Goal: Task Accomplishment & Management: Use online tool/utility

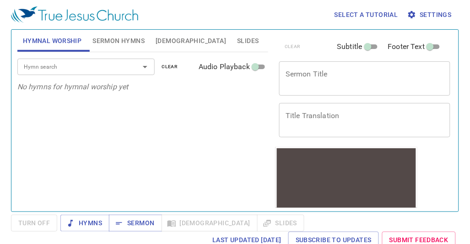
click at [157, 11] on div "Select a tutorial Settings" at bounding box center [233, 14] width 445 height 29
click at [237, 42] on span "Slides" at bounding box center [248, 40] width 22 height 11
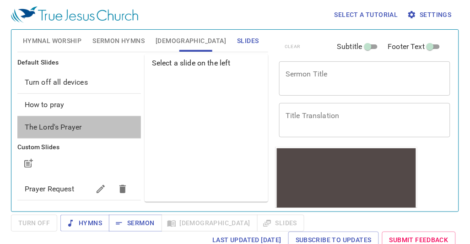
click at [80, 118] on div "The Lord's Prayer" at bounding box center [79, 127] width 124 height 22
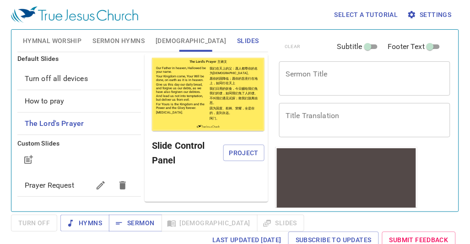
scroll to position [5, 0]
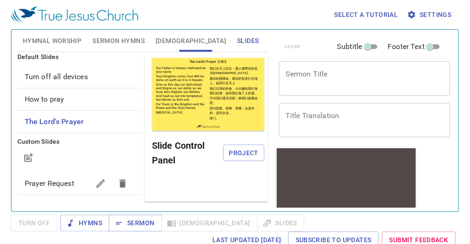
click at [55, 102] on span "How to pray" at bounding box center [45, 99] width 40 height 9
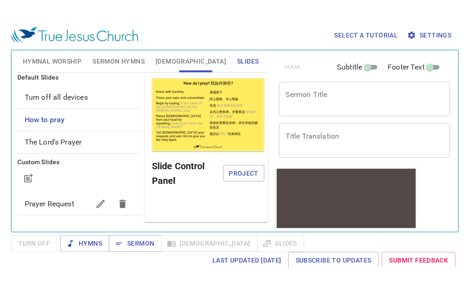
scroll to position [5, 0]
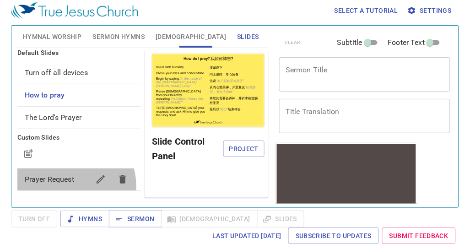
click at [71, 186] on div "Prayer Request" at bounding box center [79, 180] width 124 height 22
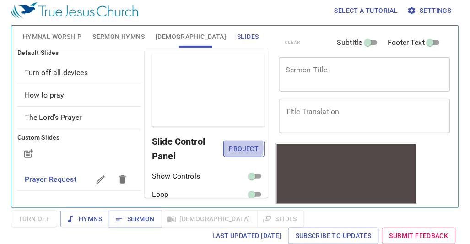
click at [231, 147] on span "Project" at bounding box center [244, 148] width 27 height 11
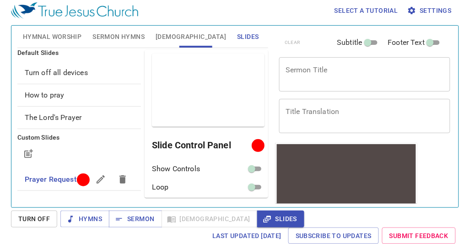
click at [71, 37] on span "Hymnal Worship" at bounding box center [52, 36] width 59 height 11
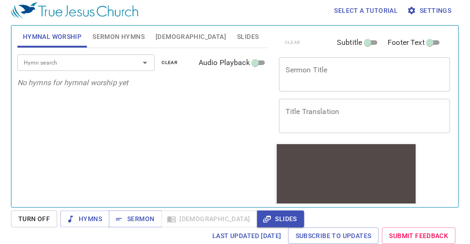
click at [111, 63] on input "Hymn search" at bounding box center [72, 62] width 105 height 11
click at [107, 60] on input "Hymn search" at bounding box center [72, 62] width 105 height 11
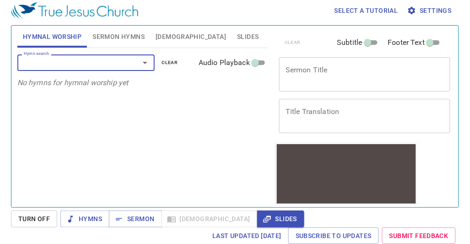
click at [108, 60] on input "Hymn search" at bounding box center [72, 62] width 105 height 11
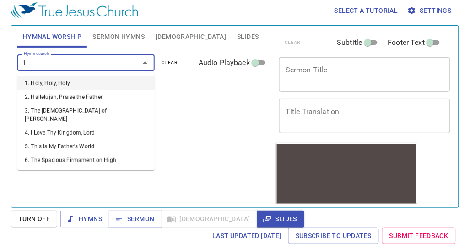
type input "13"
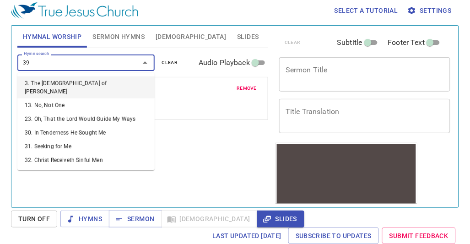
type input "395"
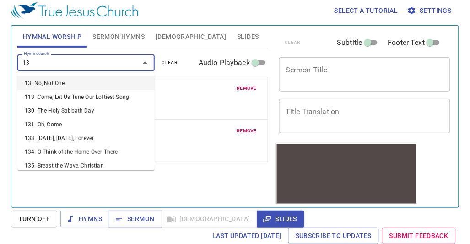
type input "137"
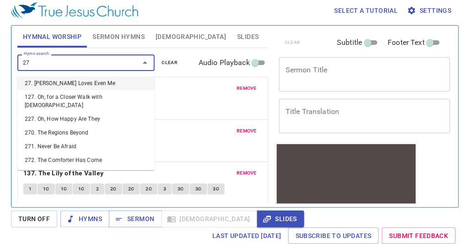
type input "277"
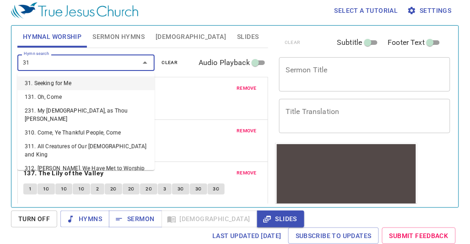
type input "318"
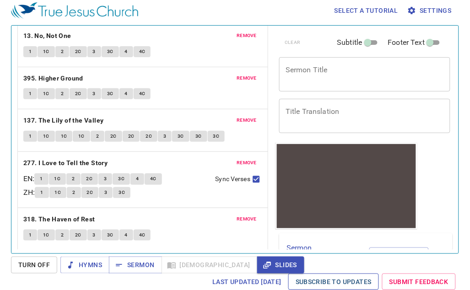
scroll to position [53, 0]
click at [297, 63] on div "x Sermon Title" at bounding box center [364, 74] width 171 height 34
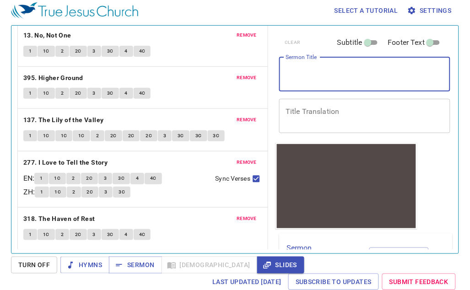
paste textarea "Retrieving data. Wait a few seconds and try to cut or copy again."
type textarea "Retrieving data. Wait a few seconds and try to cut or copy again."
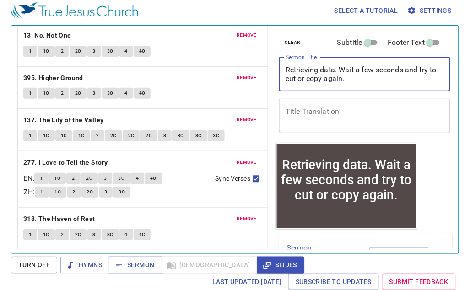
drag, startPoint x: 354, startPoint y: 79, endPoint x: 254, endPoint y: 70, distance: 101.2
click at [254, 70] on div "Hymnal Worship Sermon Hymns Bible Slides Hymn search Hymn search clear Audio Pl…" at bounding box center [235, 136] width 443 height 228
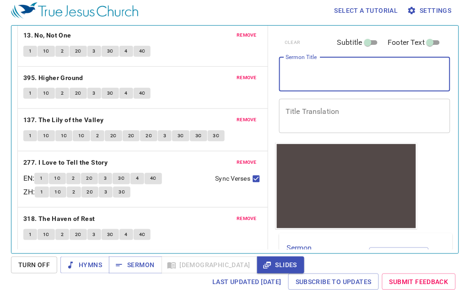
click at [311, 68] on textarea "Sermon Title" at bounding box center [365, 73] width 158 height 17
paste textarea "There was a Great Woman"
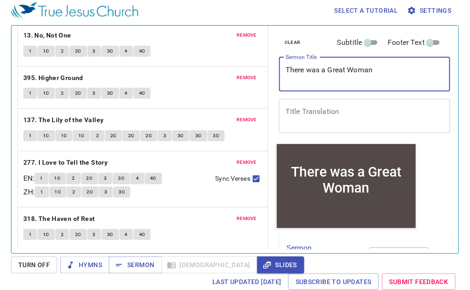
type textarea "There was a Great Woman"
click at [310, 105] on div "x Title Translation" at bounding box center [364, 116] width 171 height 34
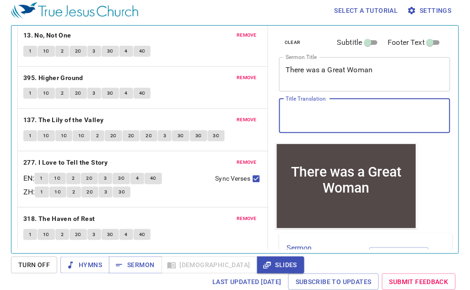
click at [323, 132] on div "x Title Translation" at bounding box center [364, 116] width 171 height 34
paste textarea "有一个大户的妇人"
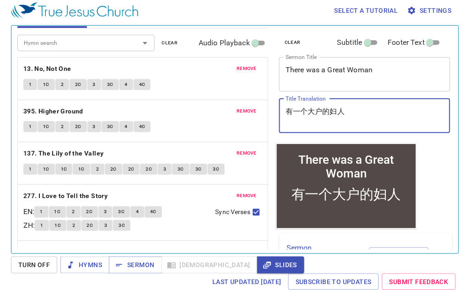
scroll to position [0, 0]
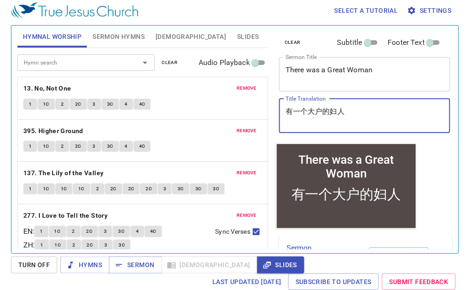
type textarea "有一个大户的妇人"
click at [137, 42] on button "Sermon Hymns" at bounding box center [118, 37] width 63 height 22
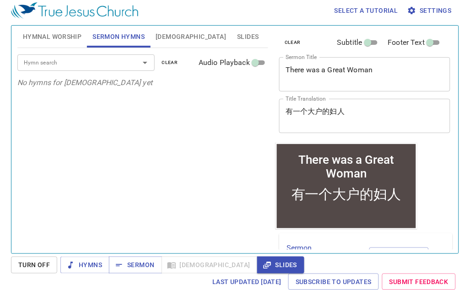
click at [98, 65] on input "Hymn search" at bounding box center [72, 62] width 105 height 11
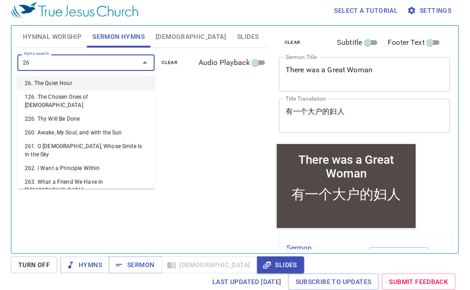
type input "263"
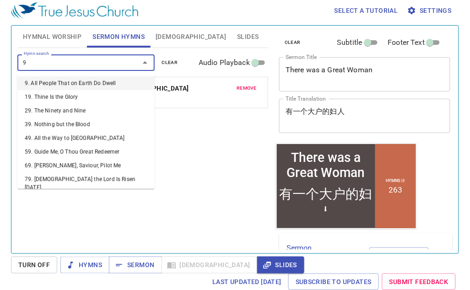
type input "90"
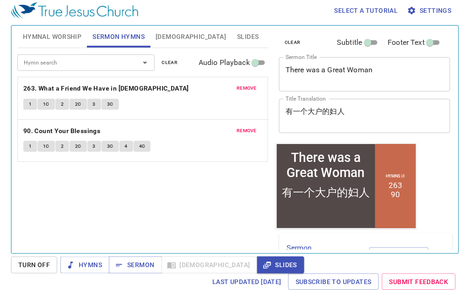
click at [186, 191] on div "Hymn search Hymn search clear Audio Playback remove 263. What a Friend We Have …" at bounding box center [142, 147] width 251 height 198
click at [213, 196] on div "Hymn search Hymn search clear Audio Playback remove 263. What a Friend We Have …" at bounding box center [142, 147] width 251 height 198
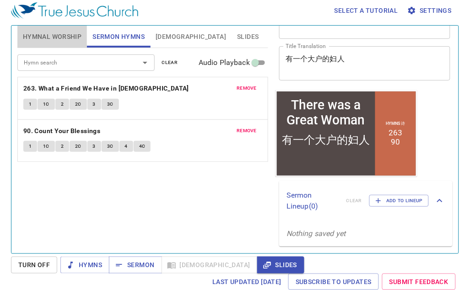
click at [71, 41] on span "Hymnal Worship" at bounding box center [52, 36] width 59 height 11
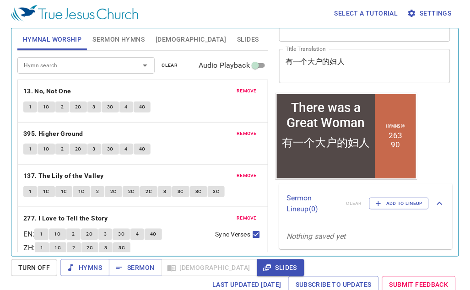
scroll to position [0, 0]
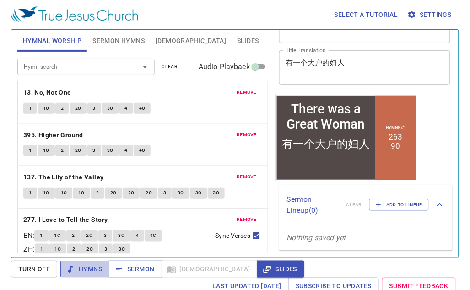
click at [98, 244] on span "Hymns" at bounding box center [85, 269] width 34 height 11
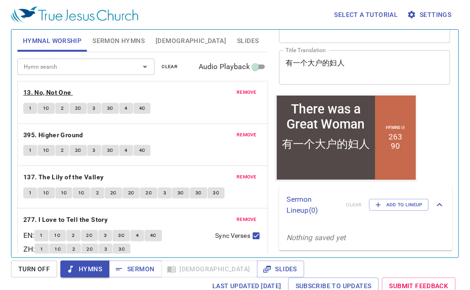
click at [55, 96] on b "13. No, Not One" at bounding box center [47, 92] width 48 height 11
click at [31, 111] on span "1" at bounding box center [30, 108] width 3 height 8
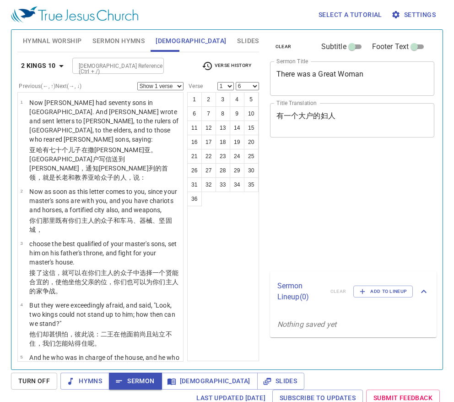
select select "6"
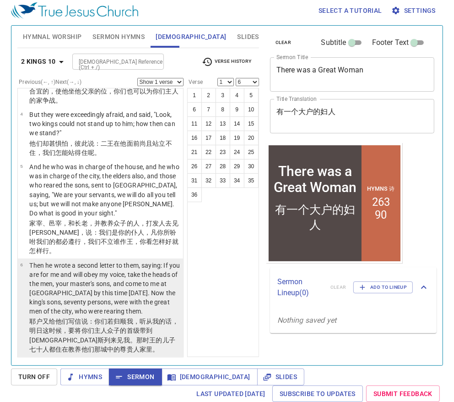
scroll to position [5, 0]
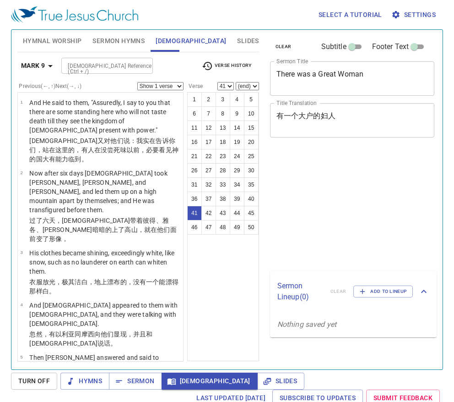
select select "41"
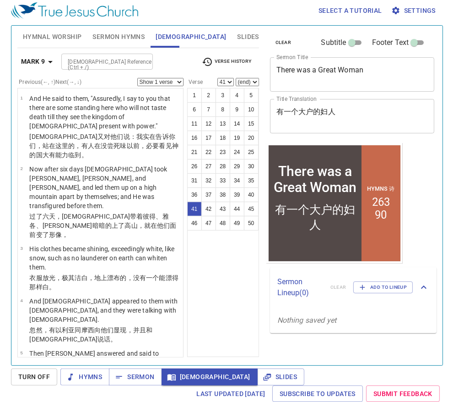
scroll to position [1942, 0]
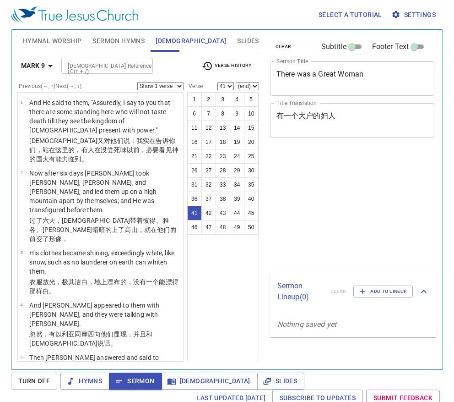
select select "41"
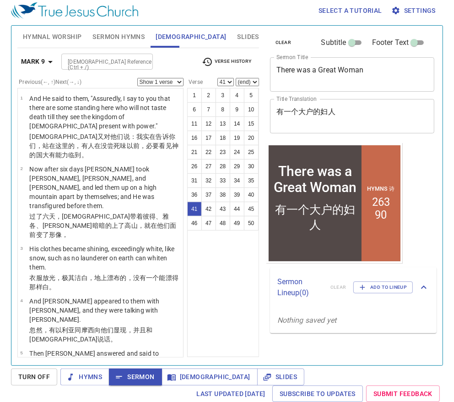
scroll to position [1942, 0]
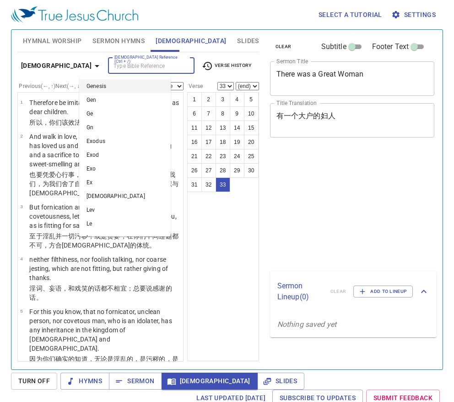
select select "33"
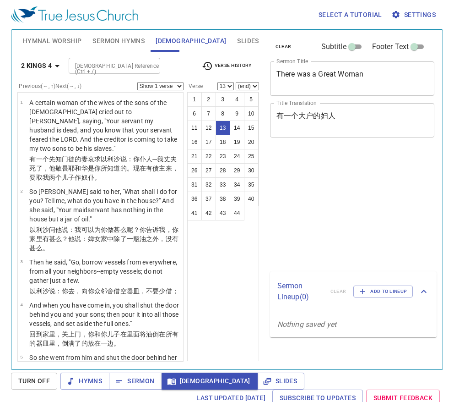
select select "13"
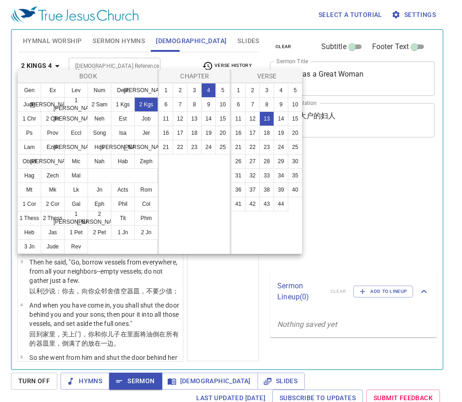
select select "13"
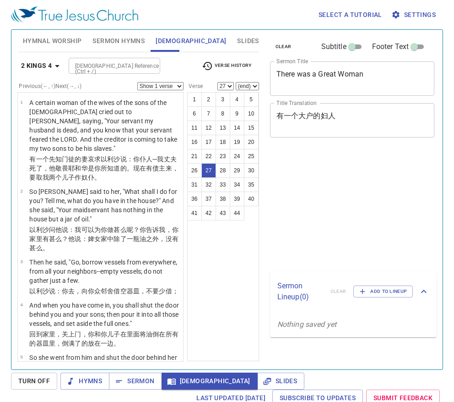
select select "27"
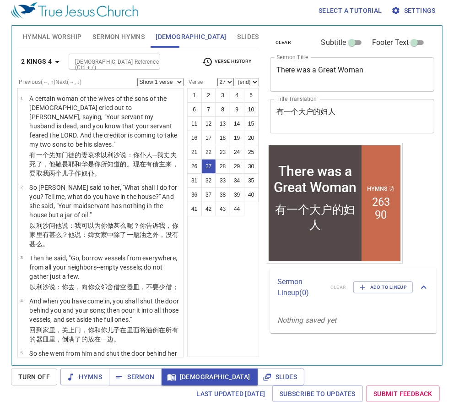
scroll to position [1374, 0]
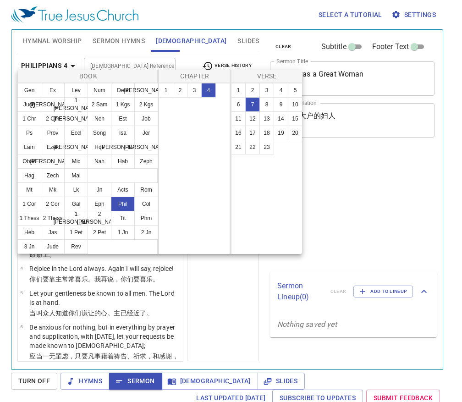
select select "6"
select select "7"
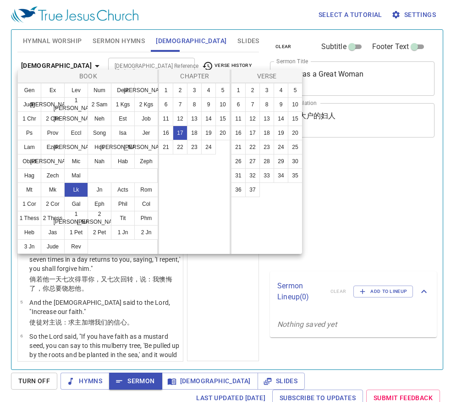
select select "6"
select select "7"
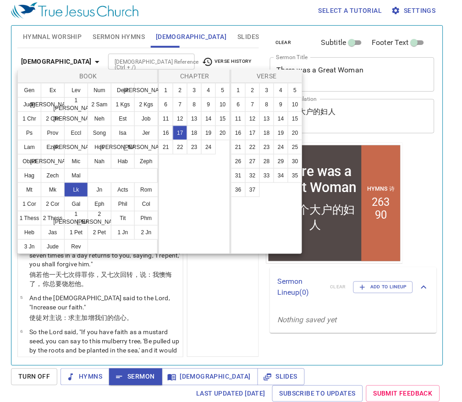
scroll to position [5, 0]
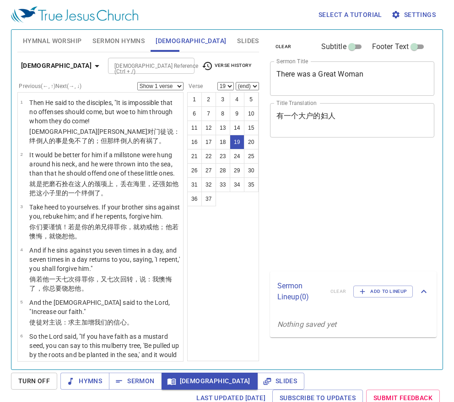
select select "19"
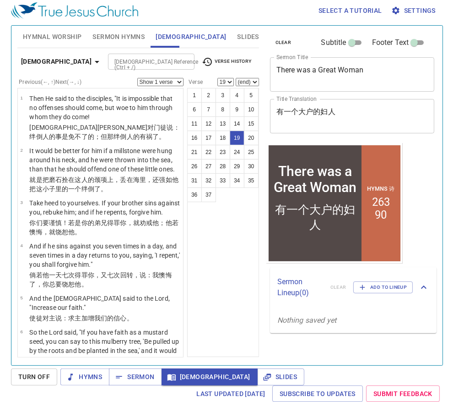
scroll to position [771, 0]
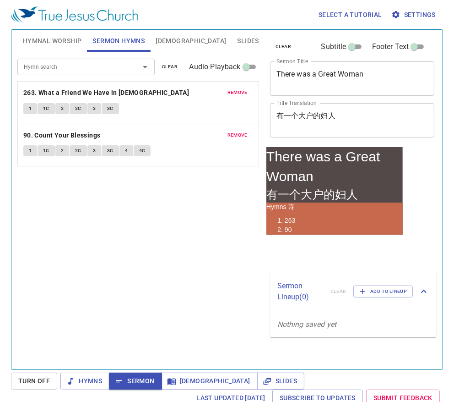
click at [265, 376] on span "Slides" at bounding box center [281, 380] width 33 height 11
click at [263, 379] on icon "button" at bounding box center [267, 380] width 9 height 9
